Goal: Transaction & Acquisition: Purchase product/service

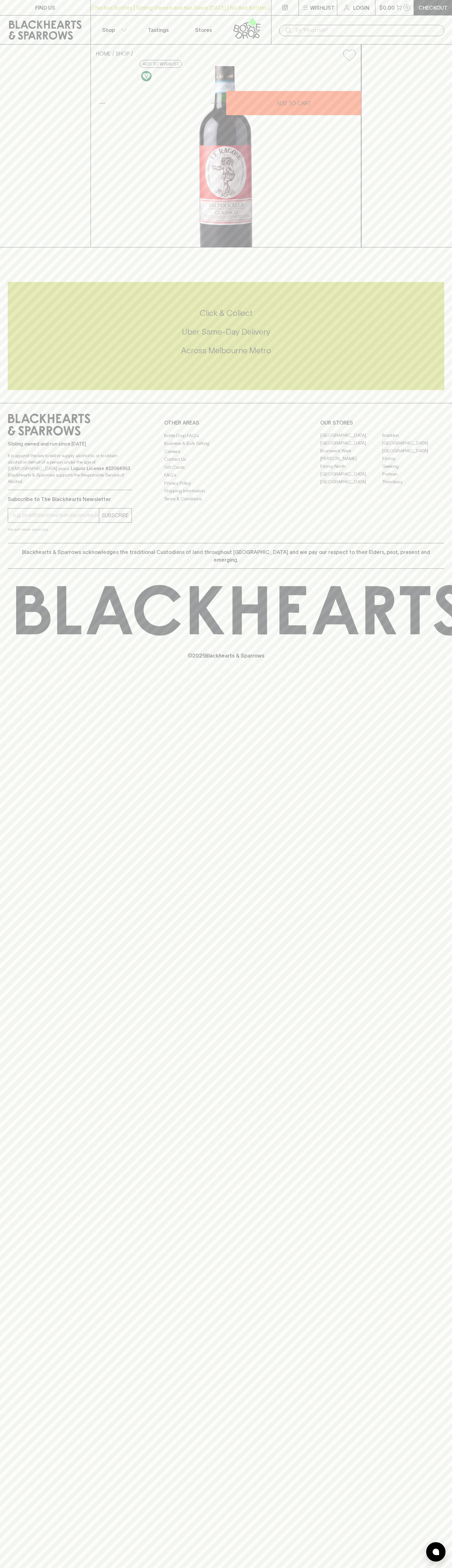
click at [425, 23] on div "​" at bounding box center [361, 30] width 181 height 29
click at [448, 1456] on div "FIND US | No Bad Bottles | Sibling Owned and Run Since [DATE] | No Bad Bottles …" at bounding box center [226, 784] width 452 height 1568
click at [308, 1567] on html "FIND US | No Bad Bottles | Sibling Owned and Run Since [DATE] | No Bad Bottles …" at bounding box center [226, 784] width 452 height 1568
click at [7, 543] on div "Sibling owned and run since [DATE] It is against the law to sell or supply alco…" at bounding box center [226, 473] width 452 height 140
